Goal: Information Seeking & Learning: Learn about a topic

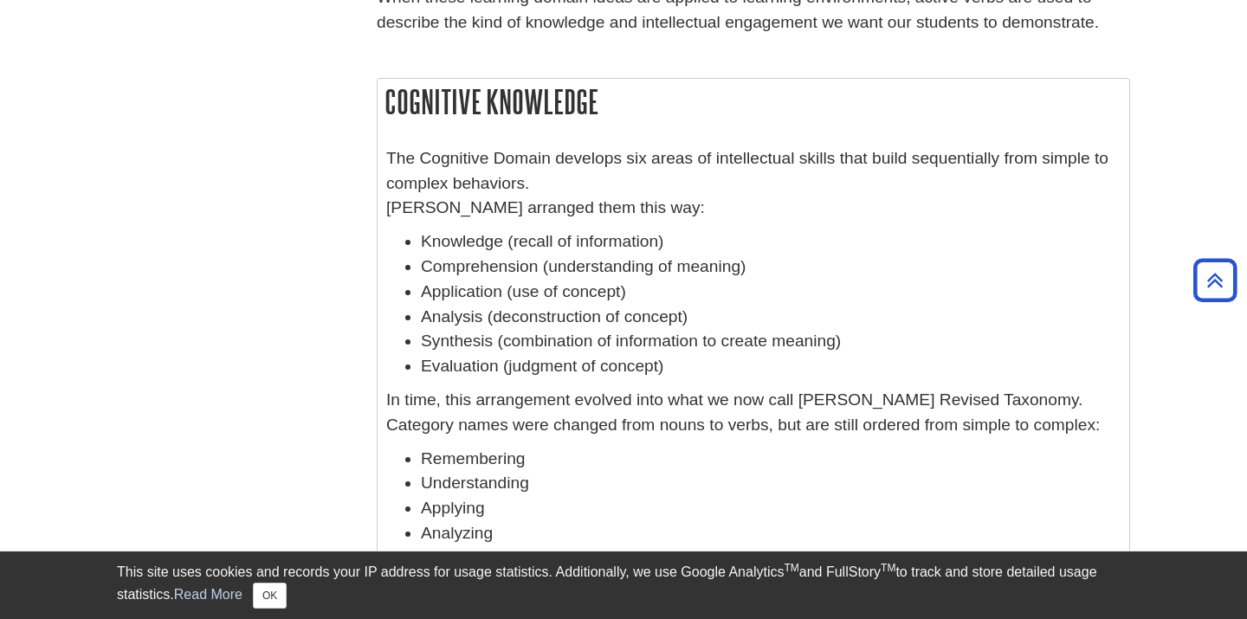
scroll to position [564, 0]
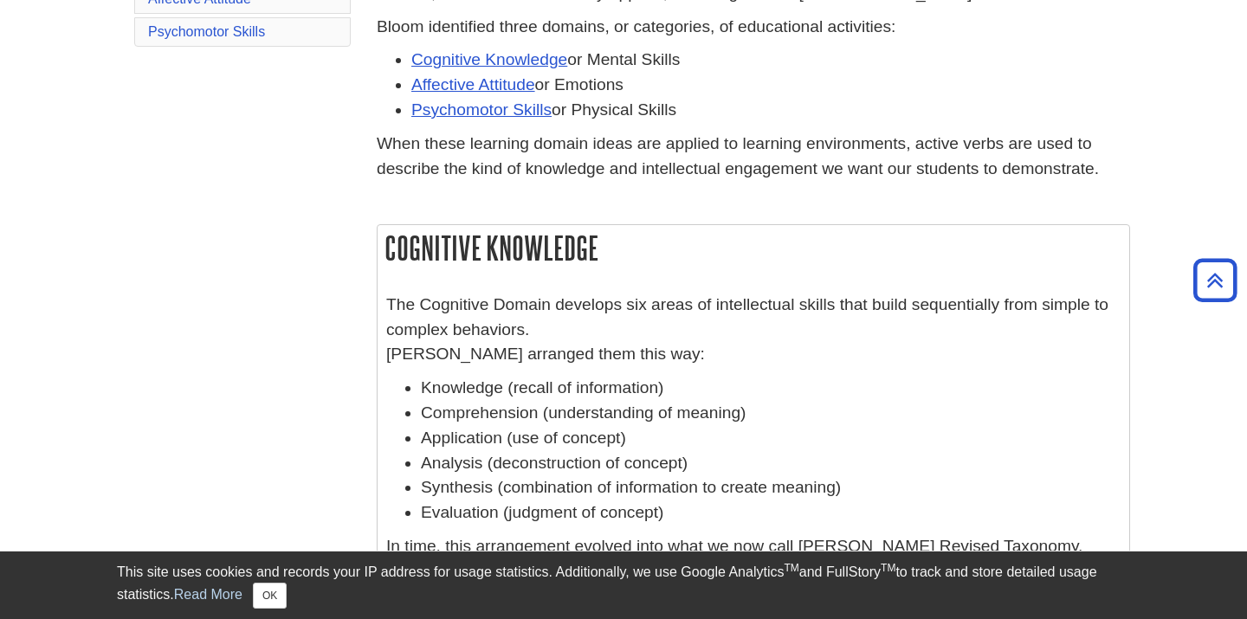
scroll to position [239, 0]
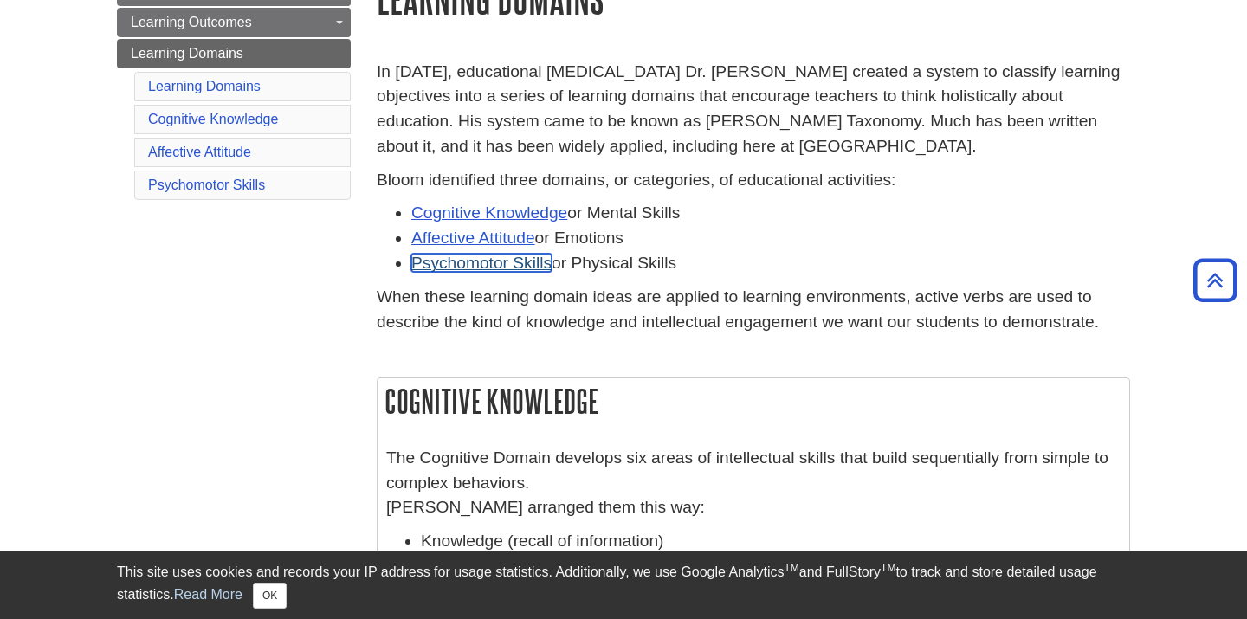
click at [506, 267] on link "Psychomotor Skills" at bounding box center [481, 263] width 140 height 18
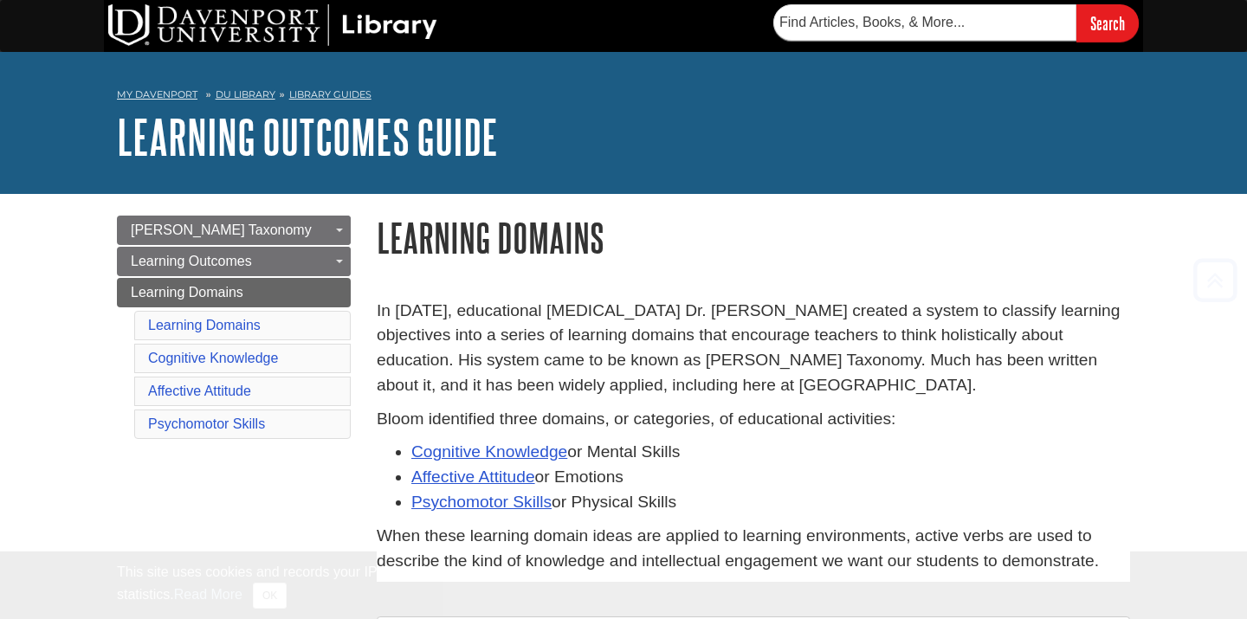
scroll to position [1492, 0]
